Goal: Navigation & Orientation: Find specific page/section

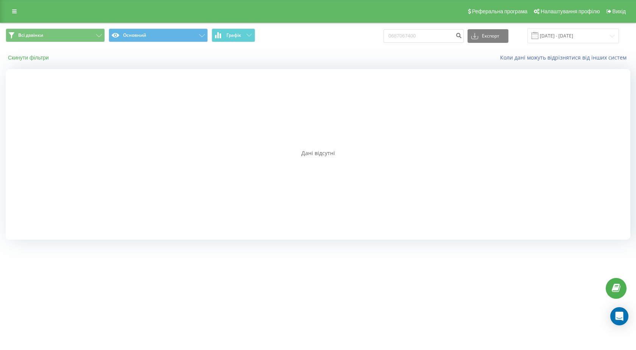
click at [30, 57] on button "Скинути фільтри" at bounding box center [29, 57] width 47 height 7
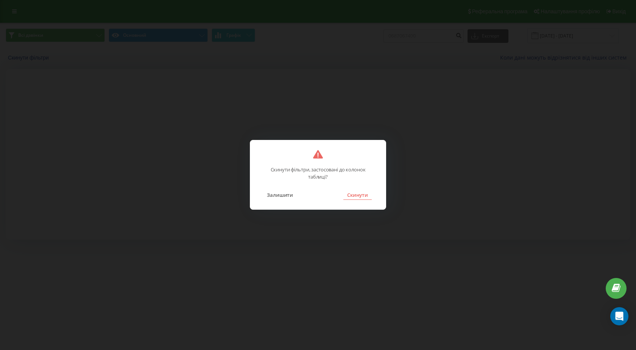
click at [365, 195] on button "Скинути" at bounding box center [357, 195] width 28 height 10
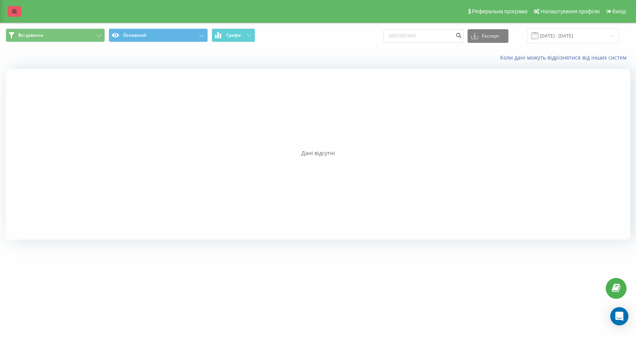
click at [16, 12] on icon at bounding box center [14, 11] width 5 height 5
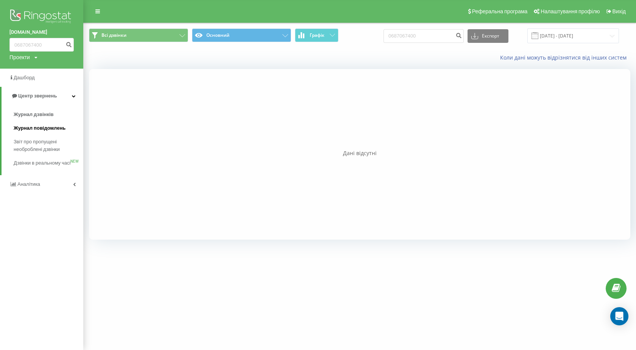
click at [37, 130] on span "Журнал повідомлень" at bounding box center [40, 128] width 52 height 8
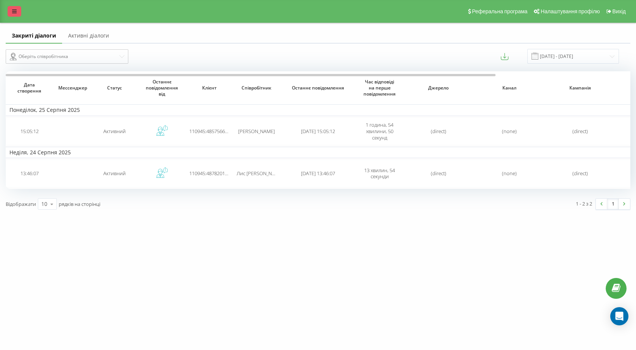
click at [14, 10] on icon at bounding box center [14, 11] width 5 height 5
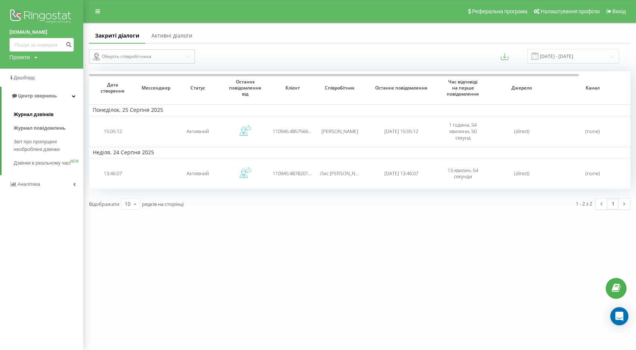
click at [35, 111] on span "Журнал дзвінків" at bounding box center [34, 115] width 40 height 8
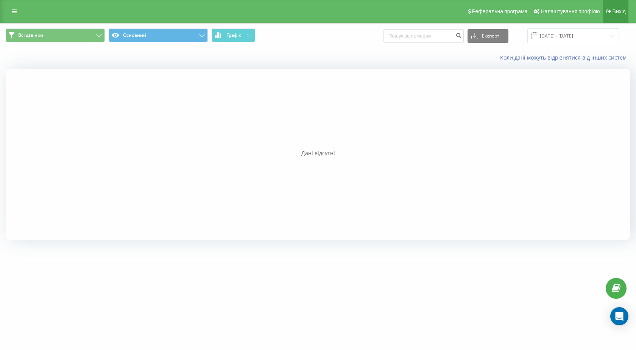
click at [621, 10] on span "Вихід" at bounding box center [619, 11] width 13 height 6
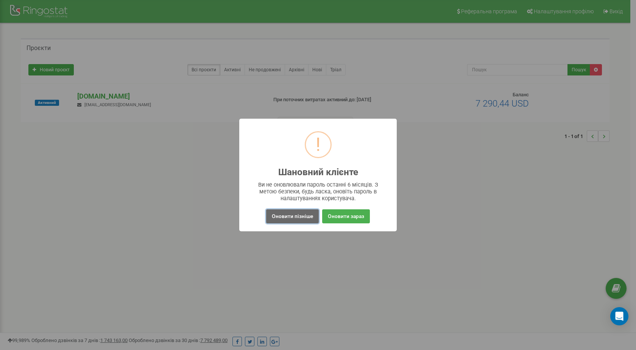
click at [281, 218] on button "Оновити пізніше" at bounding box center [292, 216] width 53 height 14
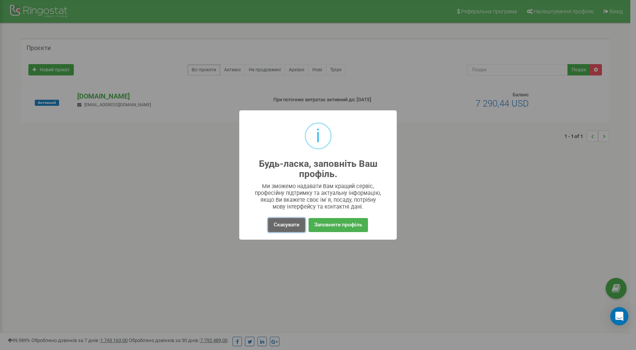
click at [280, 221] on button "Скасувати" at bounding box center [286, 225] width 37 height 14
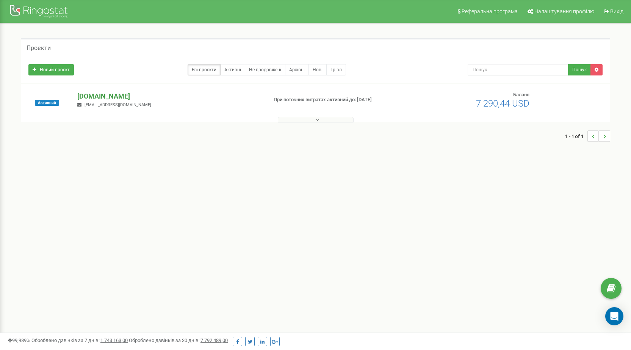
click at [126, 99] on p "[DOMAIN_NAME]" at bounding box center [169, 96] width 184 height 10
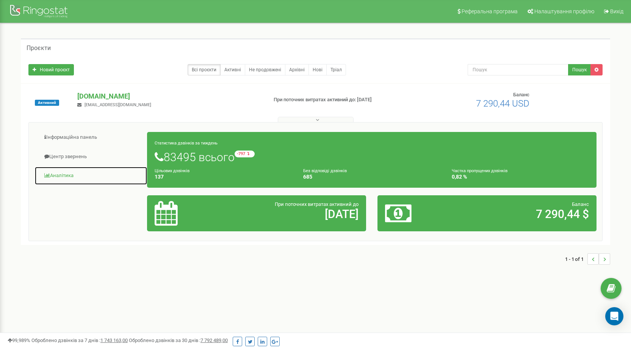
click at [74, 172] on link "Аналiтика" at bounding box center [90, 175] width 113 height 19
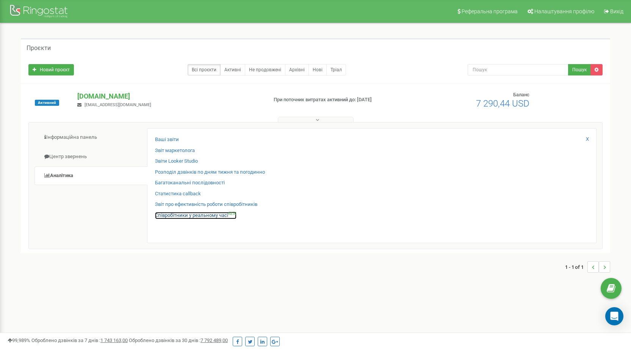
click at [205, 217] on link "Співробітники у реальному часі NEW" at bounding box center [195, 215] width 81 height 7
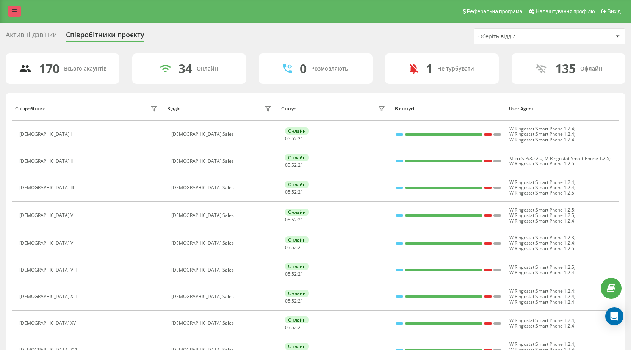
click at [16, 12] on icon at bounding box center [14, 11] width 5 height 5
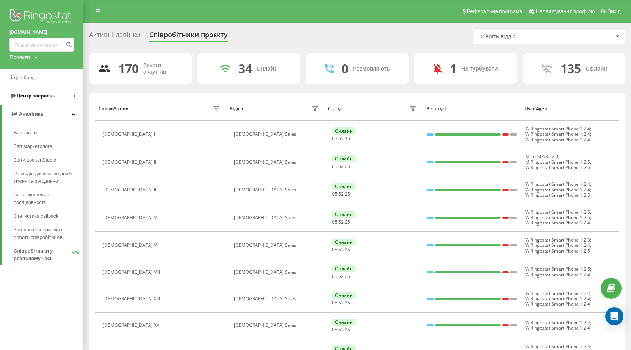
click at [31, 95] on span "Центр звернень" at bounding box center [36, 96] width 39 height 6
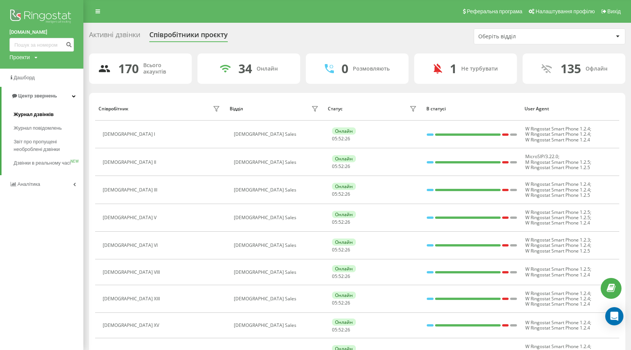
click at [37, 112] on span "Журнал дзвінків" at bounding box center [34, 115] width 40 height 8
